Goal: Use online tool/utility

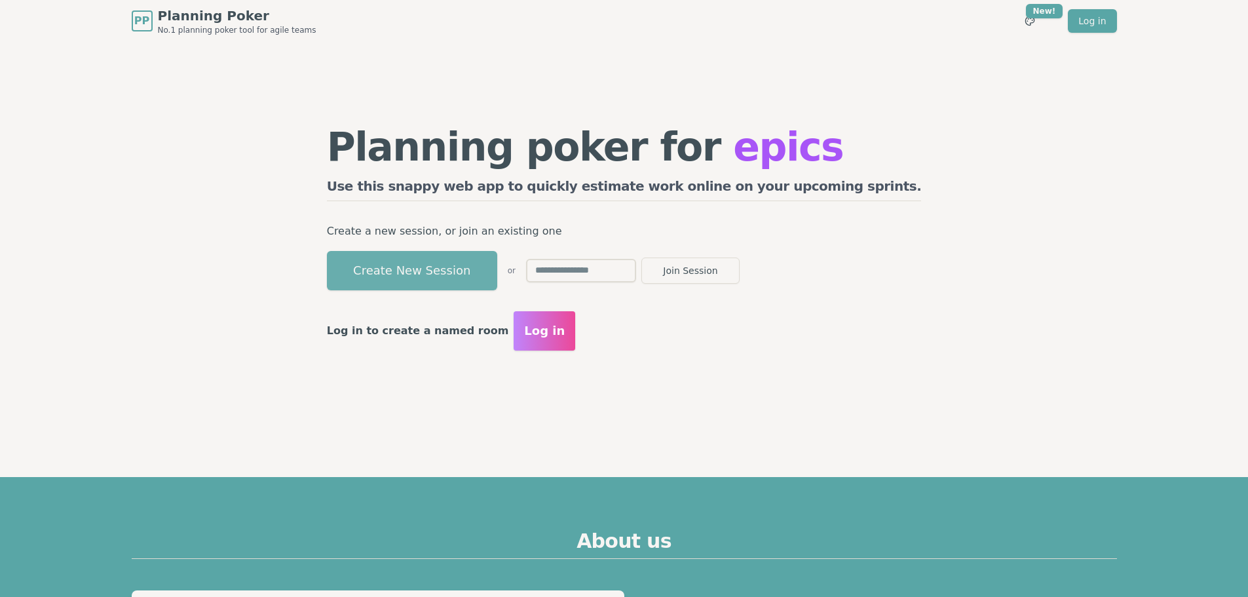
click at [465, 274] on button "Create New Session" at bounding box center [412, 270] width 170 height 39
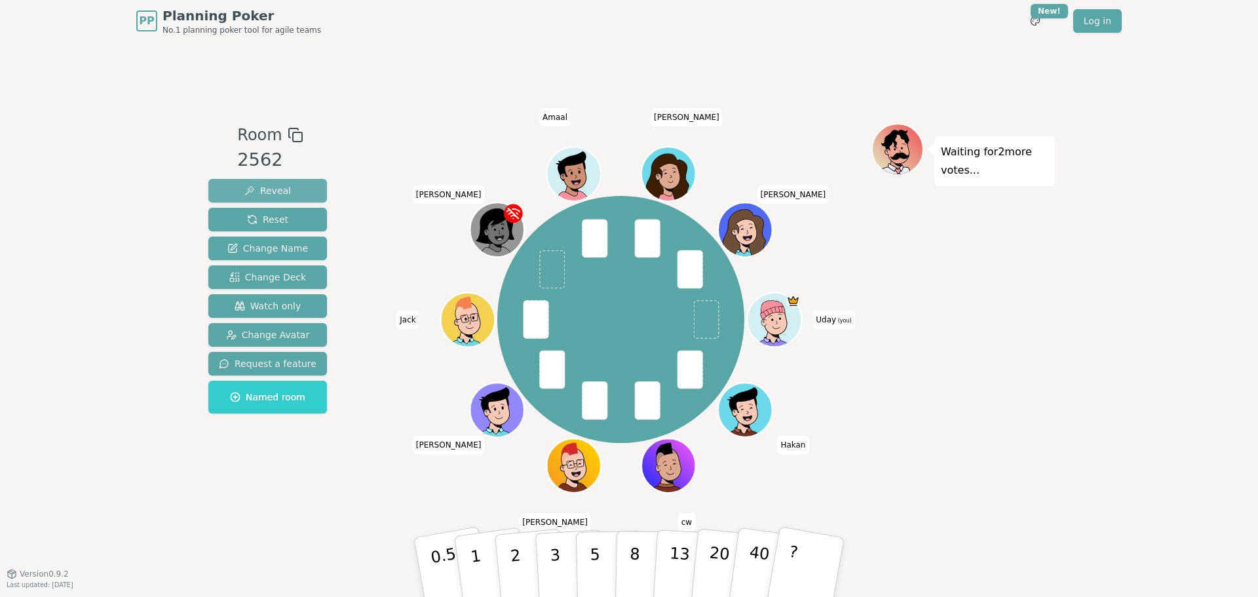
click at [271, 191] on span "Reveal" at bounding box center [267, 190] width 47 height 13
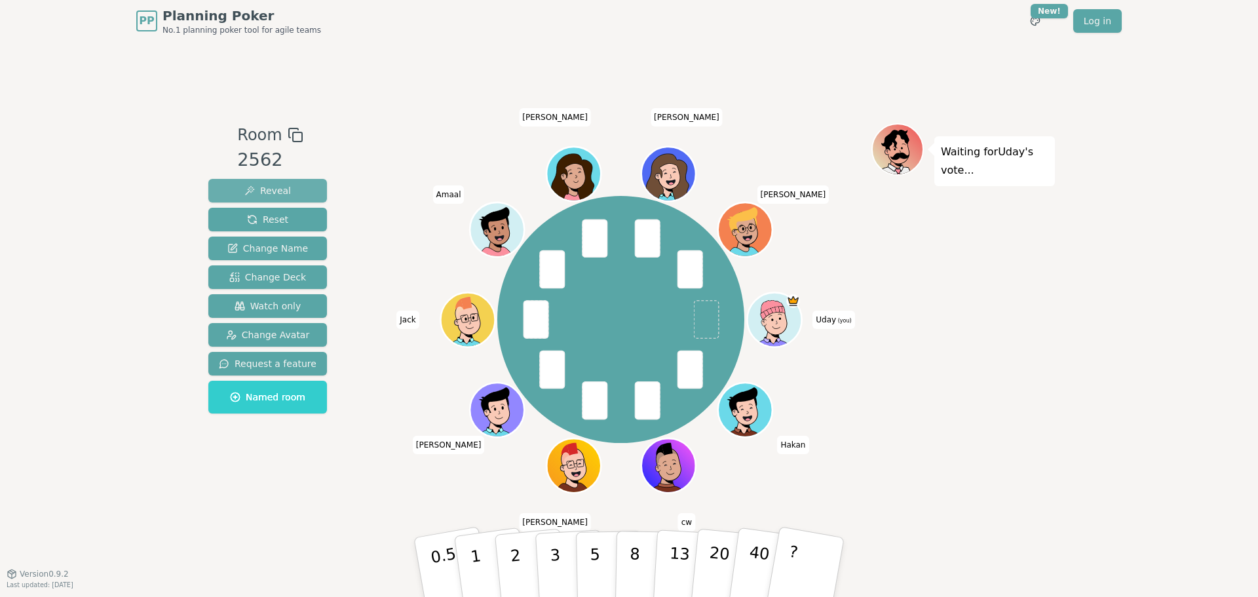
click at [267, 193] on span "Reveal" at bounding box center [267, 190] width 47 height 13
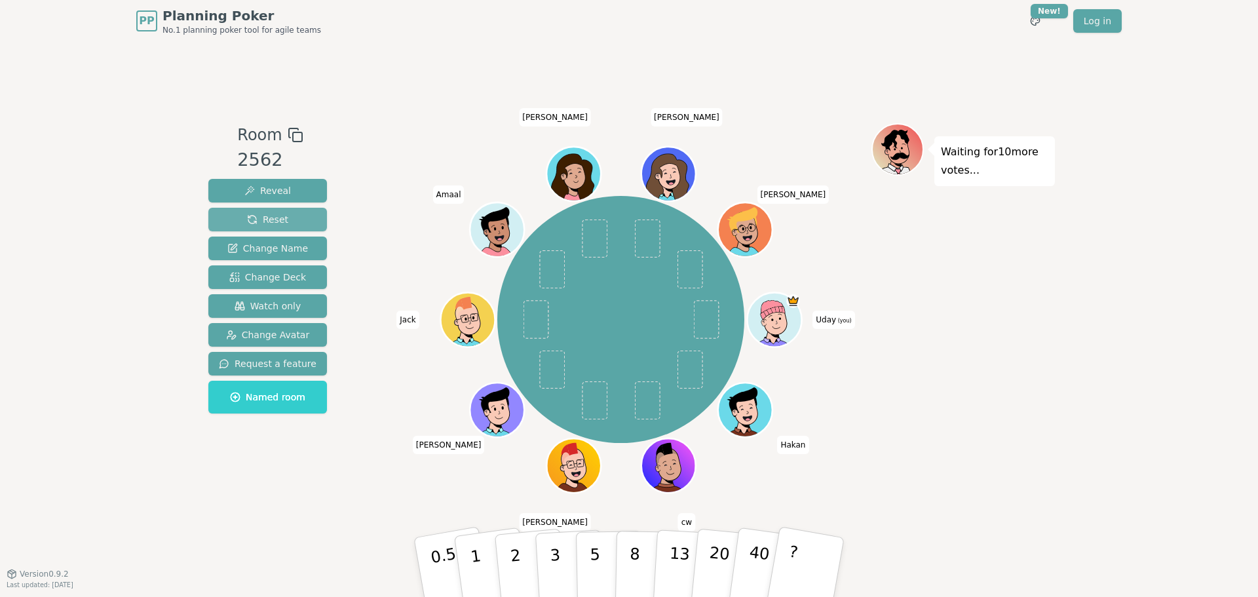
click at [288, 218] on button "Reset" at bounding box center [267, 220] width 119 height 24
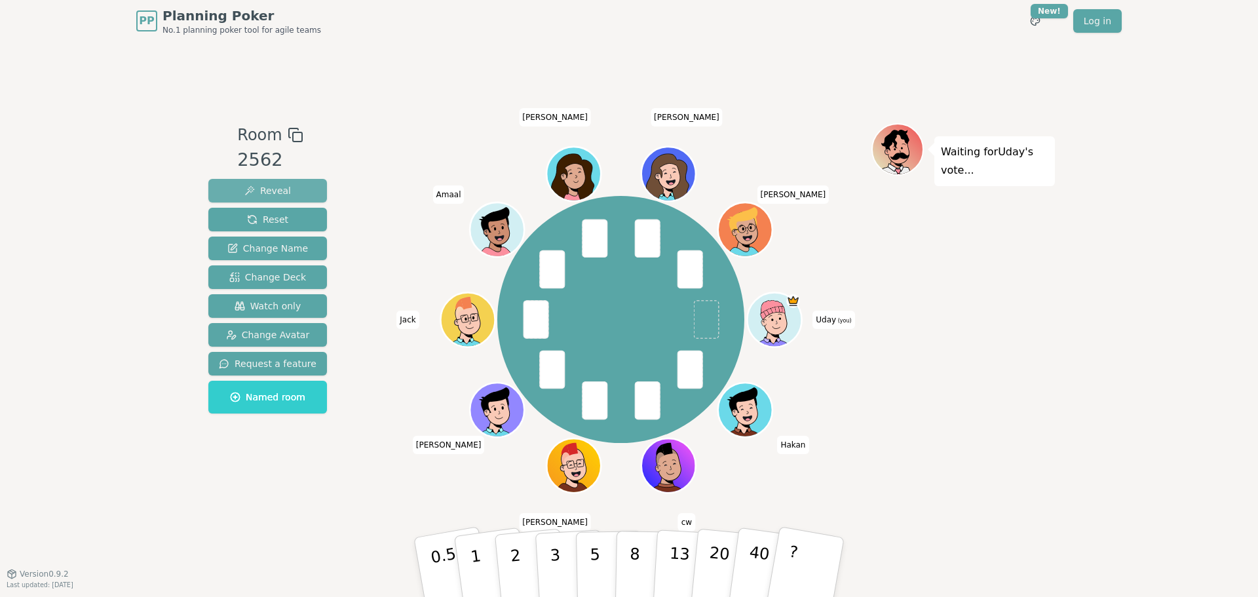
click at [277, 184] on span "Reveal" at bounding box center [267, 190] width 47 height 13
click at [271, 195] on span "Reveal" at bounding box center [267, 190] width 47 height 13
click at [281, 192] on span "Reveal" at bounding box center [267, 190] width 47 height 13
